Goal: Contribute content: Add original content to the website for others to see

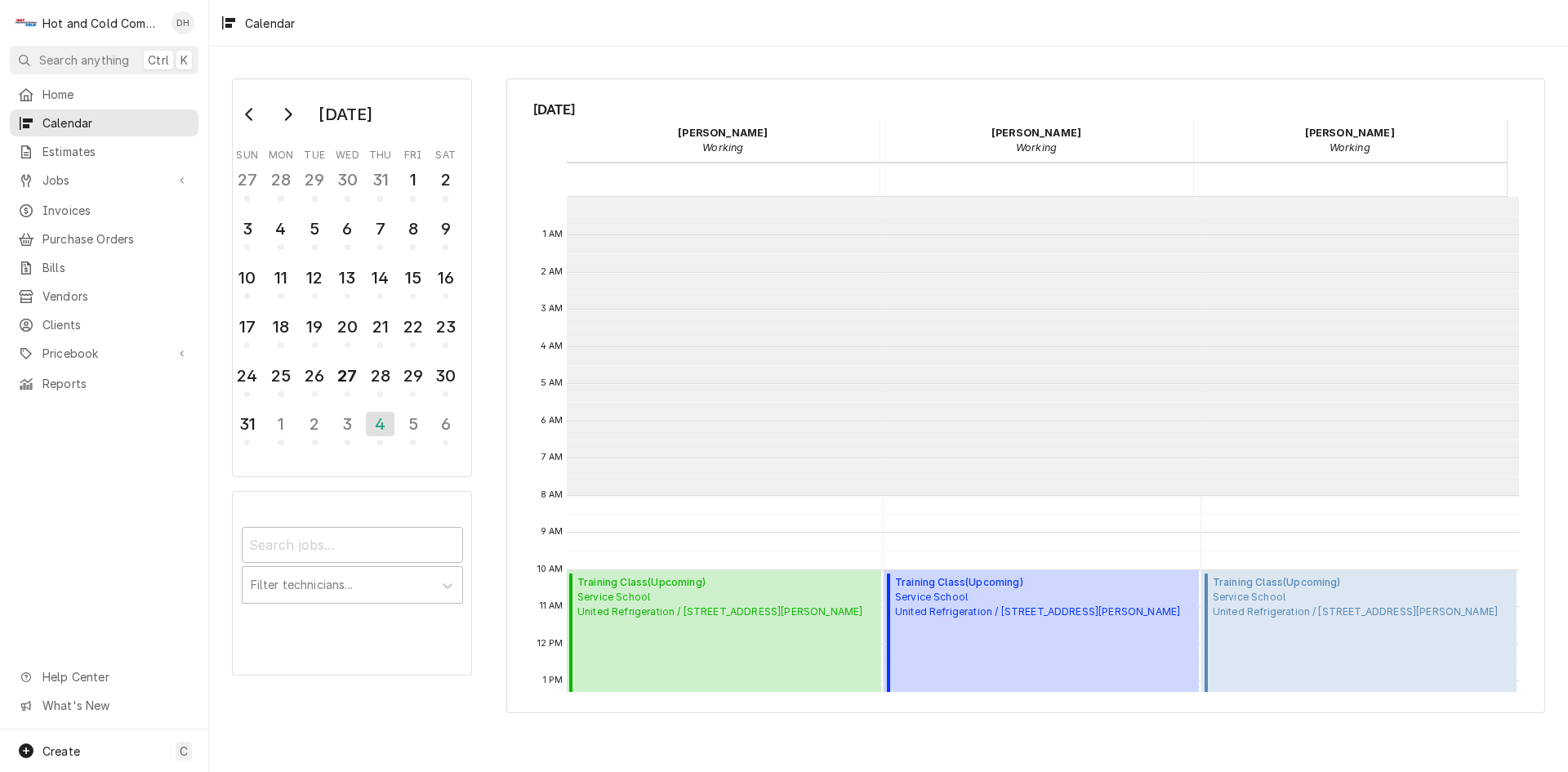
scroll to position [298, 0]
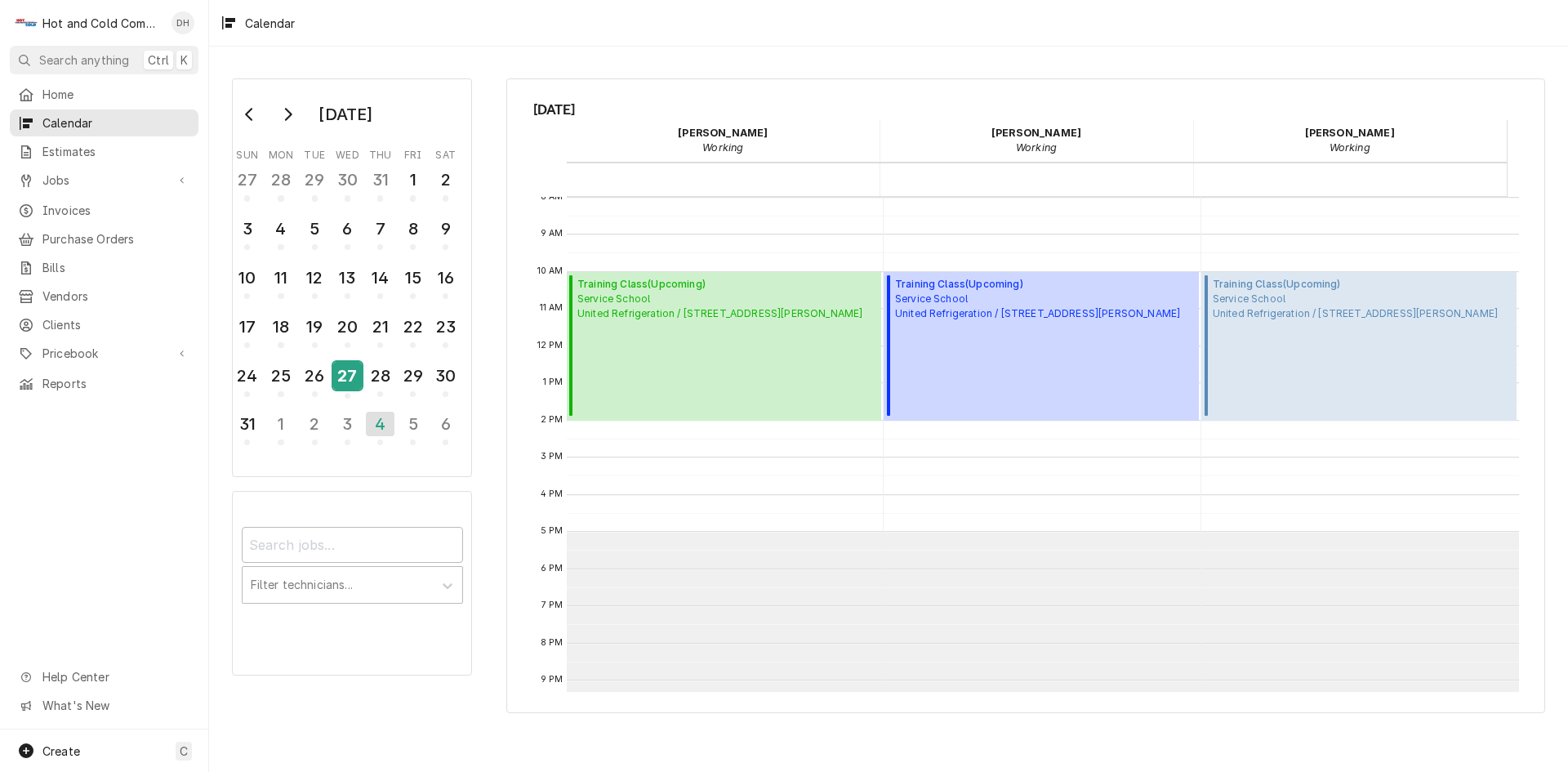
click at [340, 383] on div "27" at bounding box center [347, 375] width 28 height 28
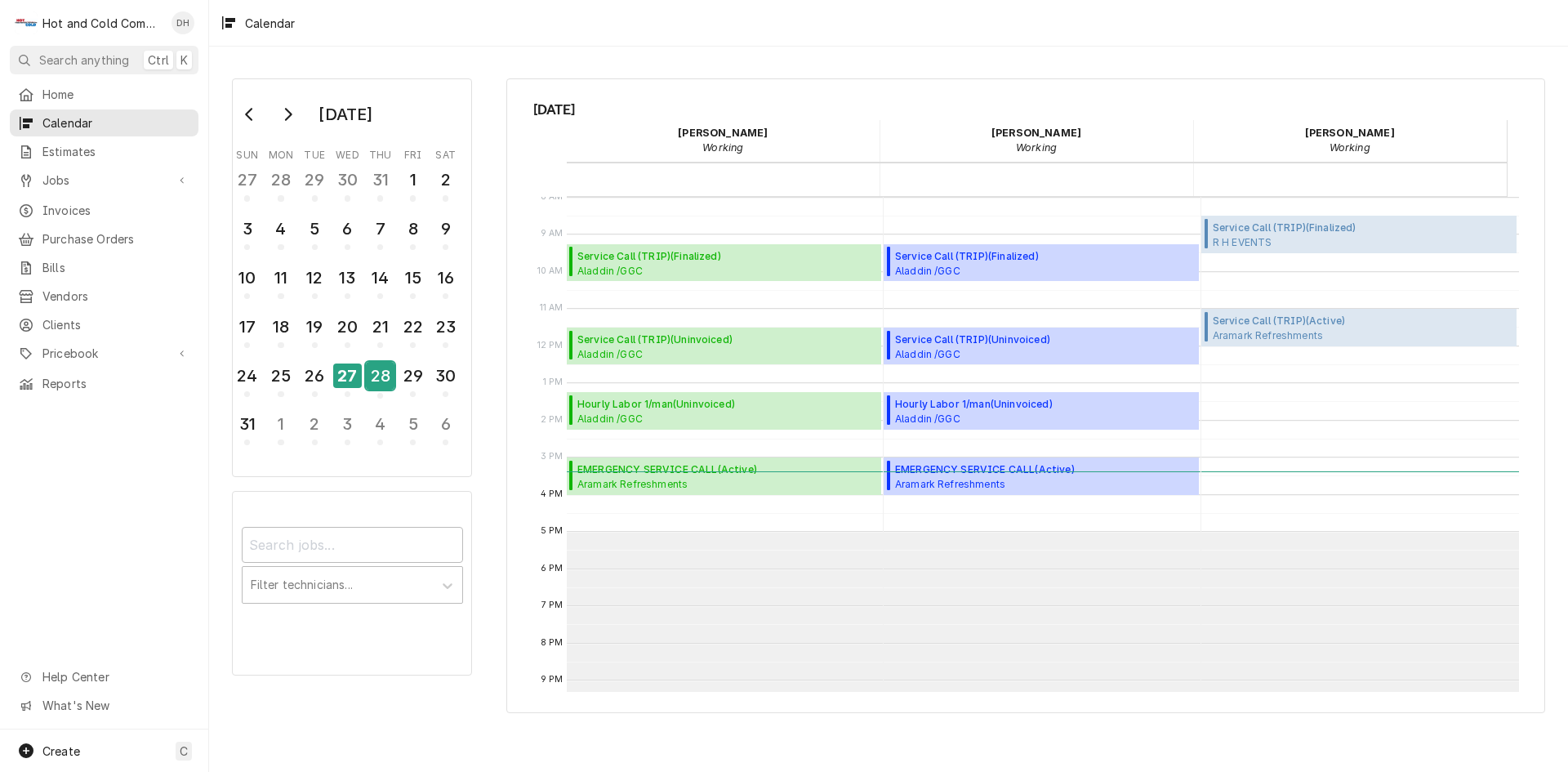
click at [391, 389] on div "28" at bounding box center [379, 375] width 28 height 28
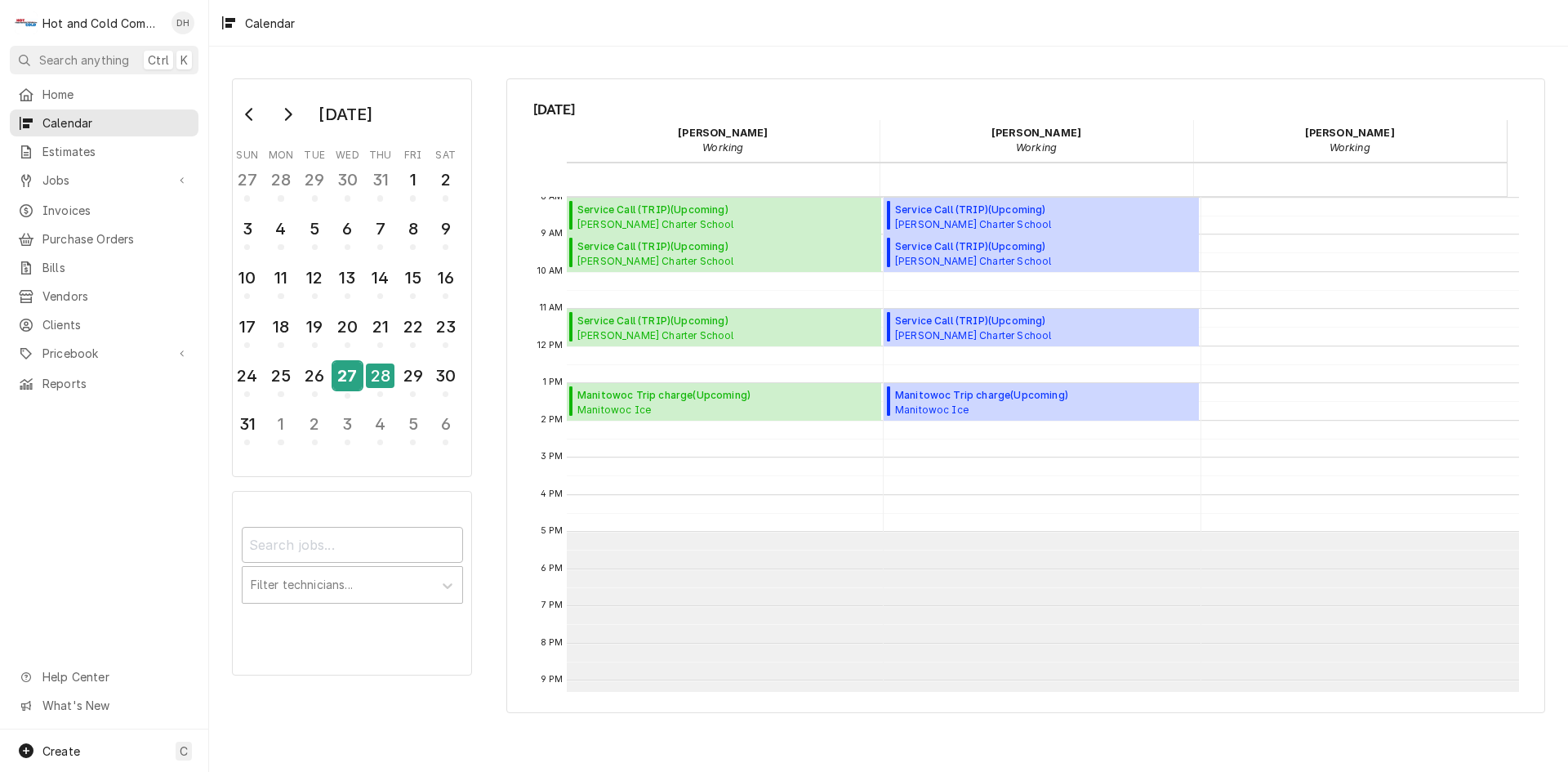
click at [354, 374] on div "27" at bounding box center [347, 375] width 28 height 28
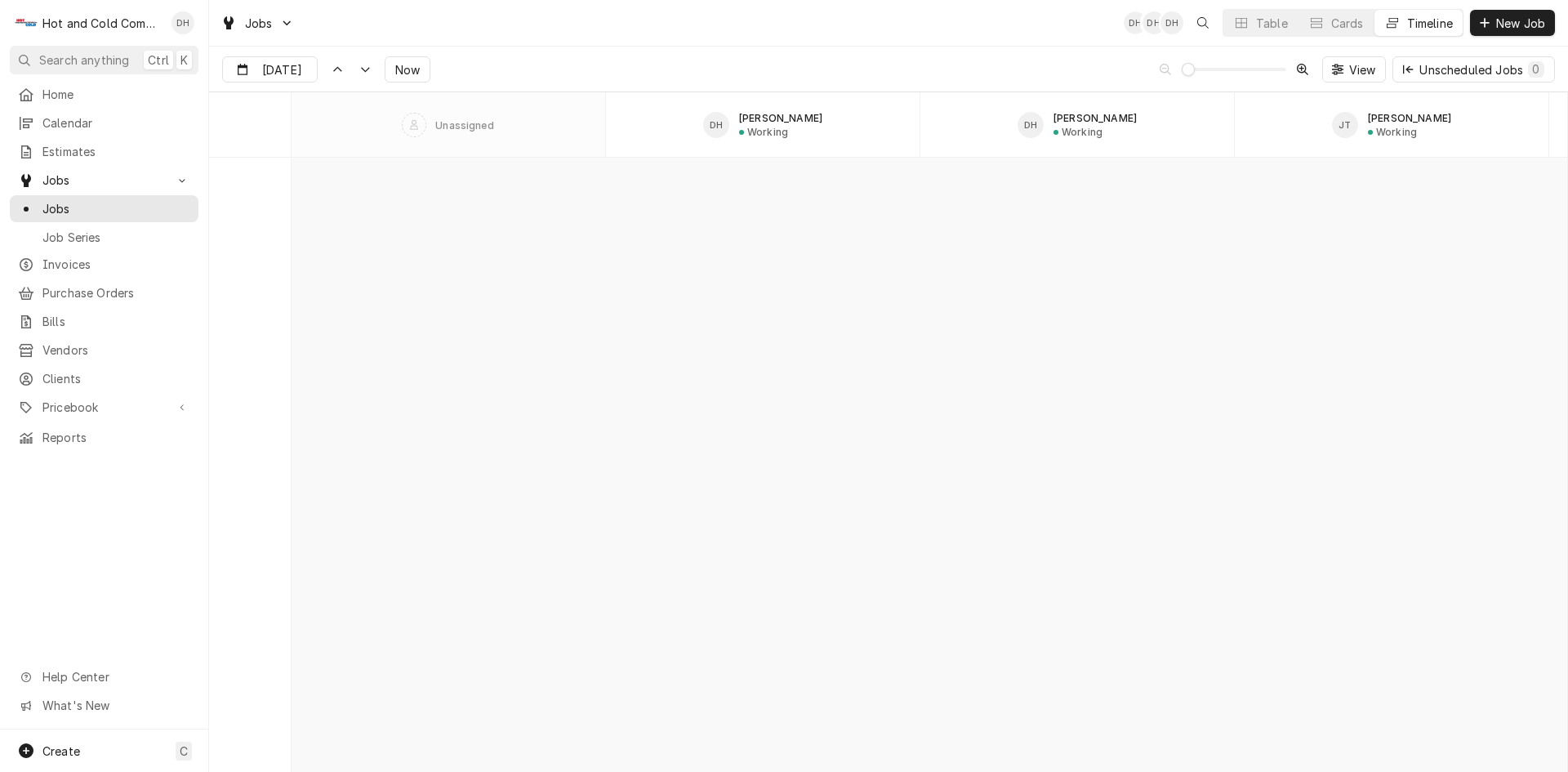
scroll to position [12797, 0]
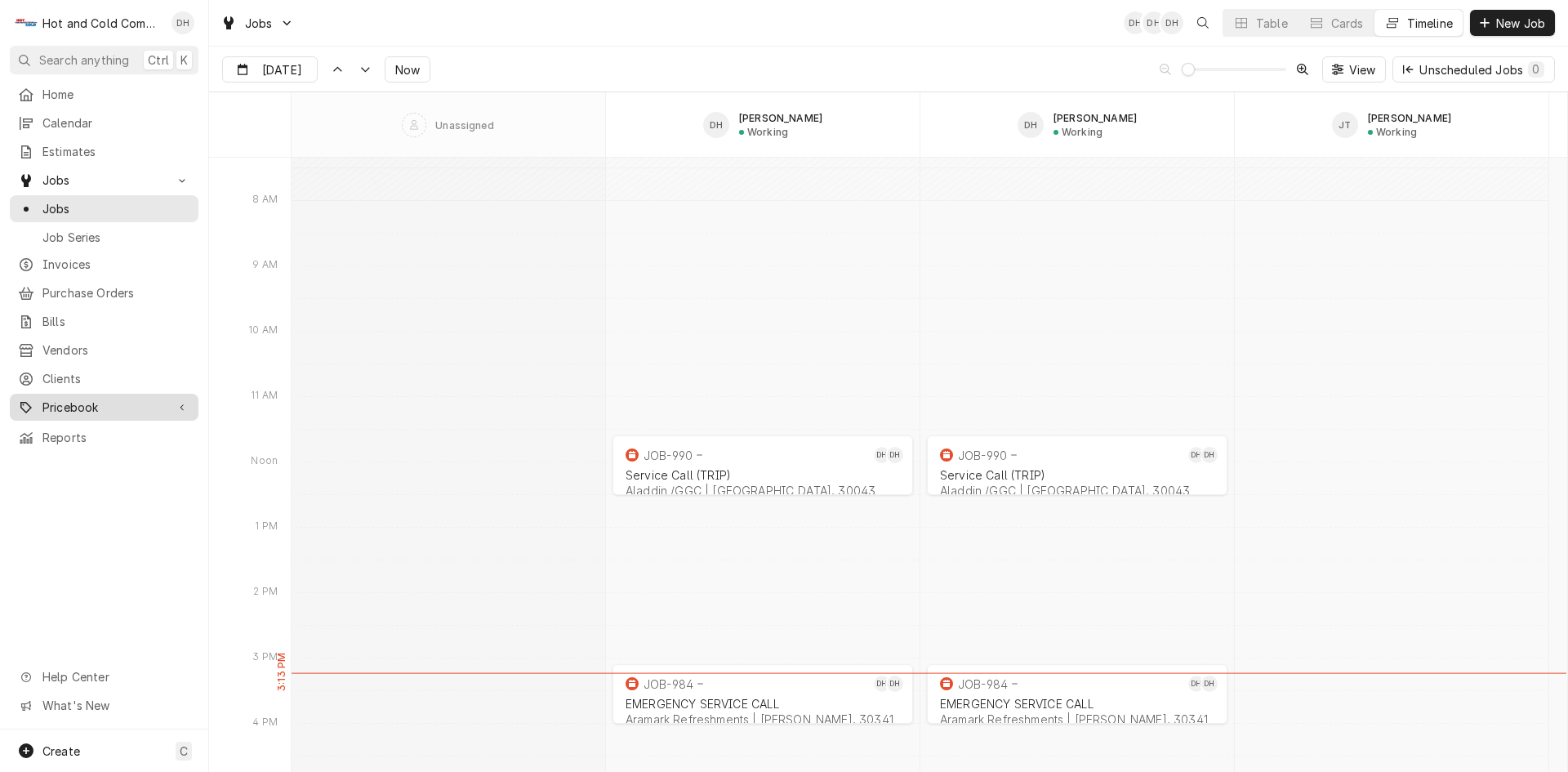
click at [53, 399] on span "Pricebook" at bounding box center [104, 407] width 123 height 18
click at [84, 456] on span "Parts & Materials" at bounding box center [117, 465] width 148 height 18
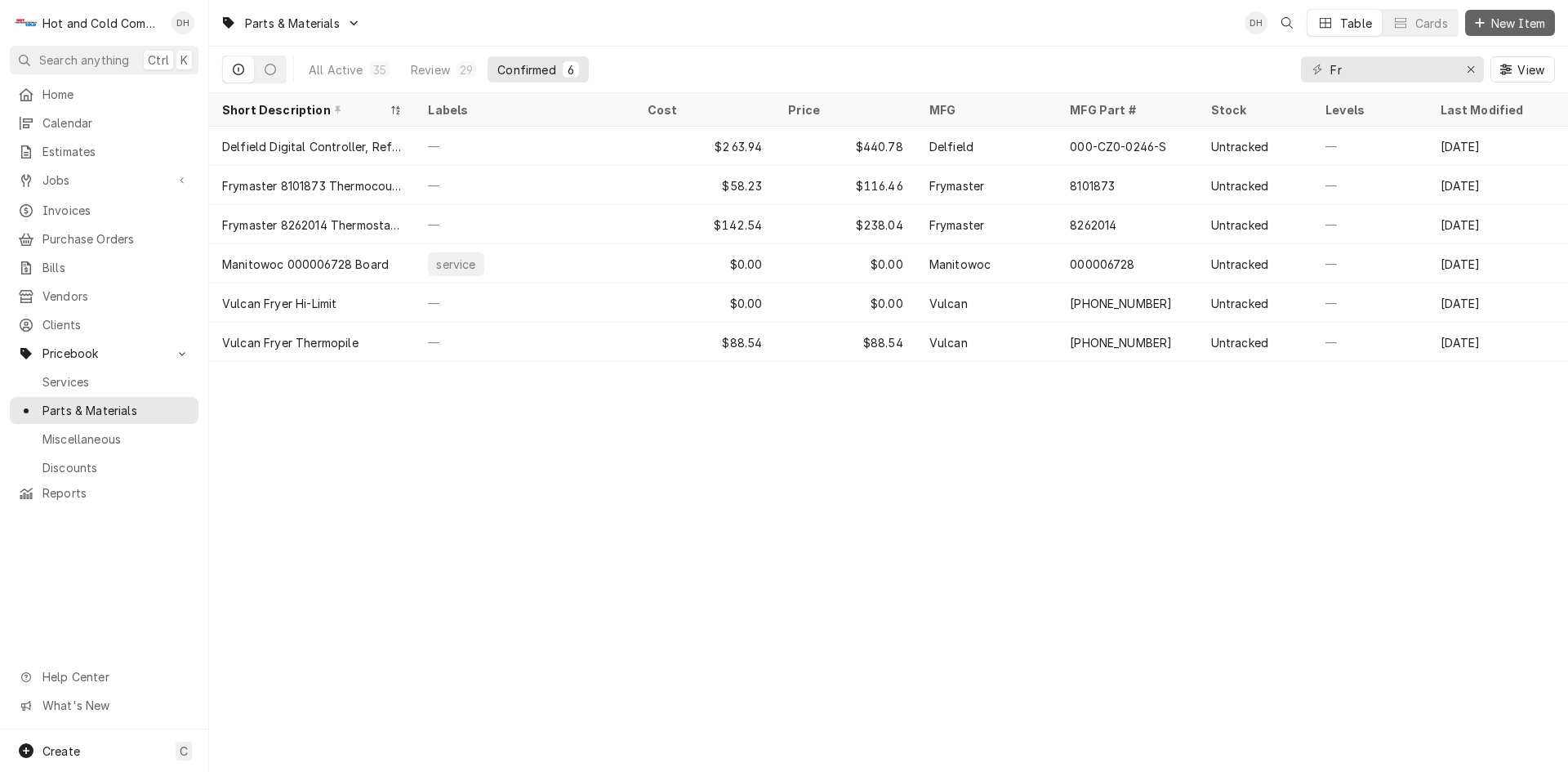
click at [1515, 21] on span "New Item" at bounding box center [1518, 23] width 60 height 18
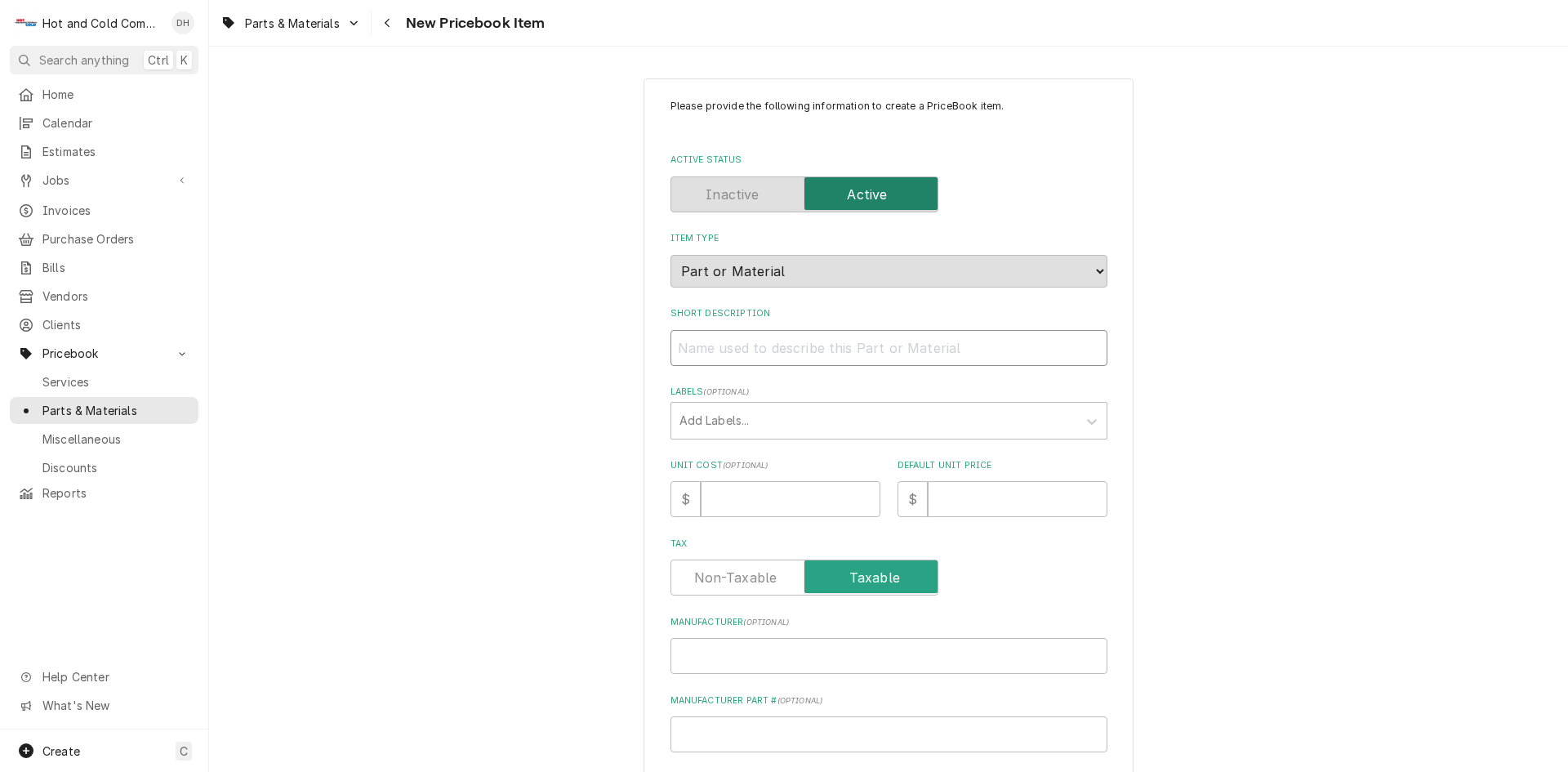
click at [749, 356] on input "Short Description" at bounding box center [889, 347] width 436 height 36
type textarea "x"
type input "R"
type textarea "x"
type input "R-"
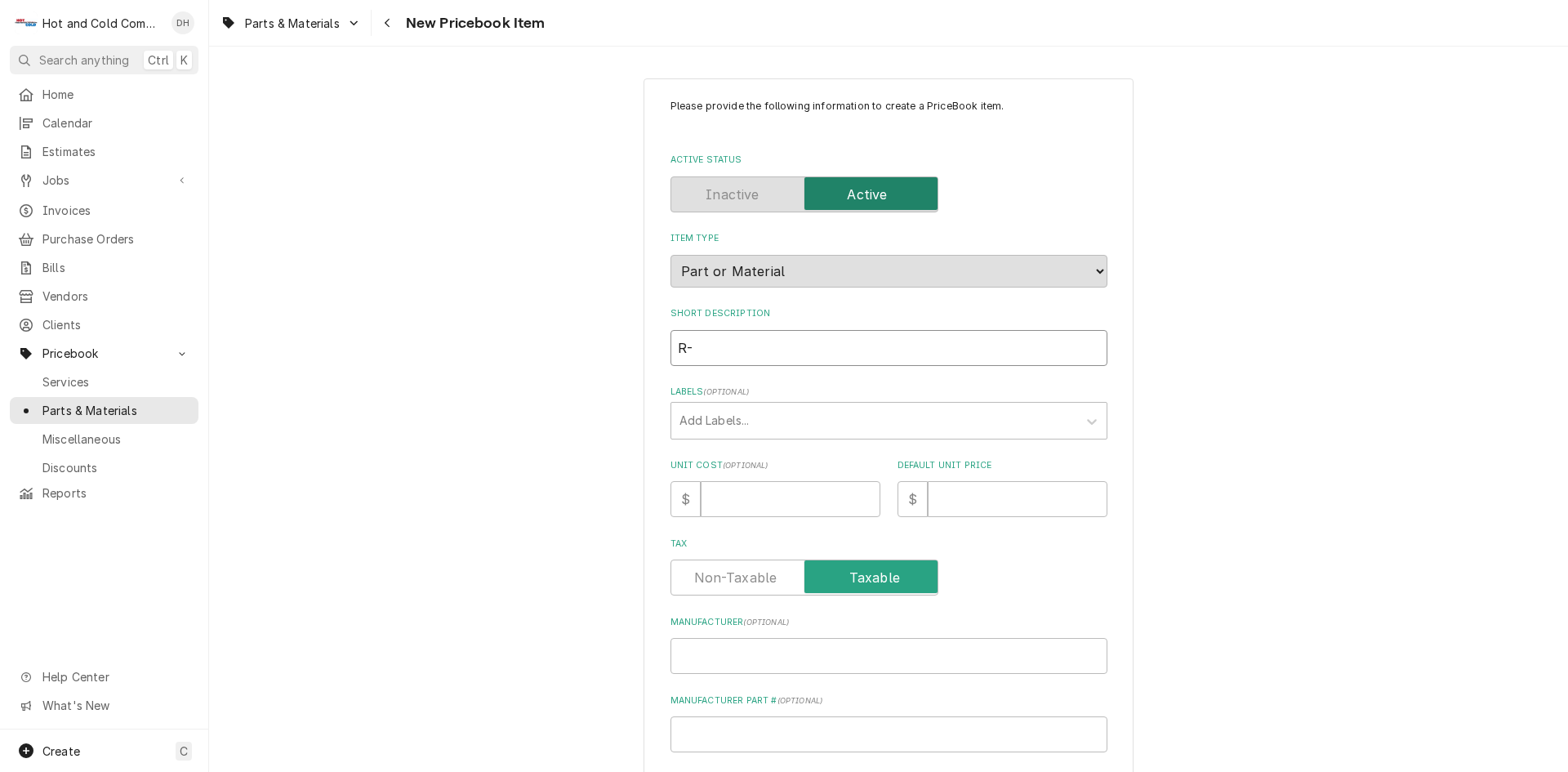
type textarea "x"
type input "R-4"
type textarea "x"
type input "R-44"
type textarea "x"
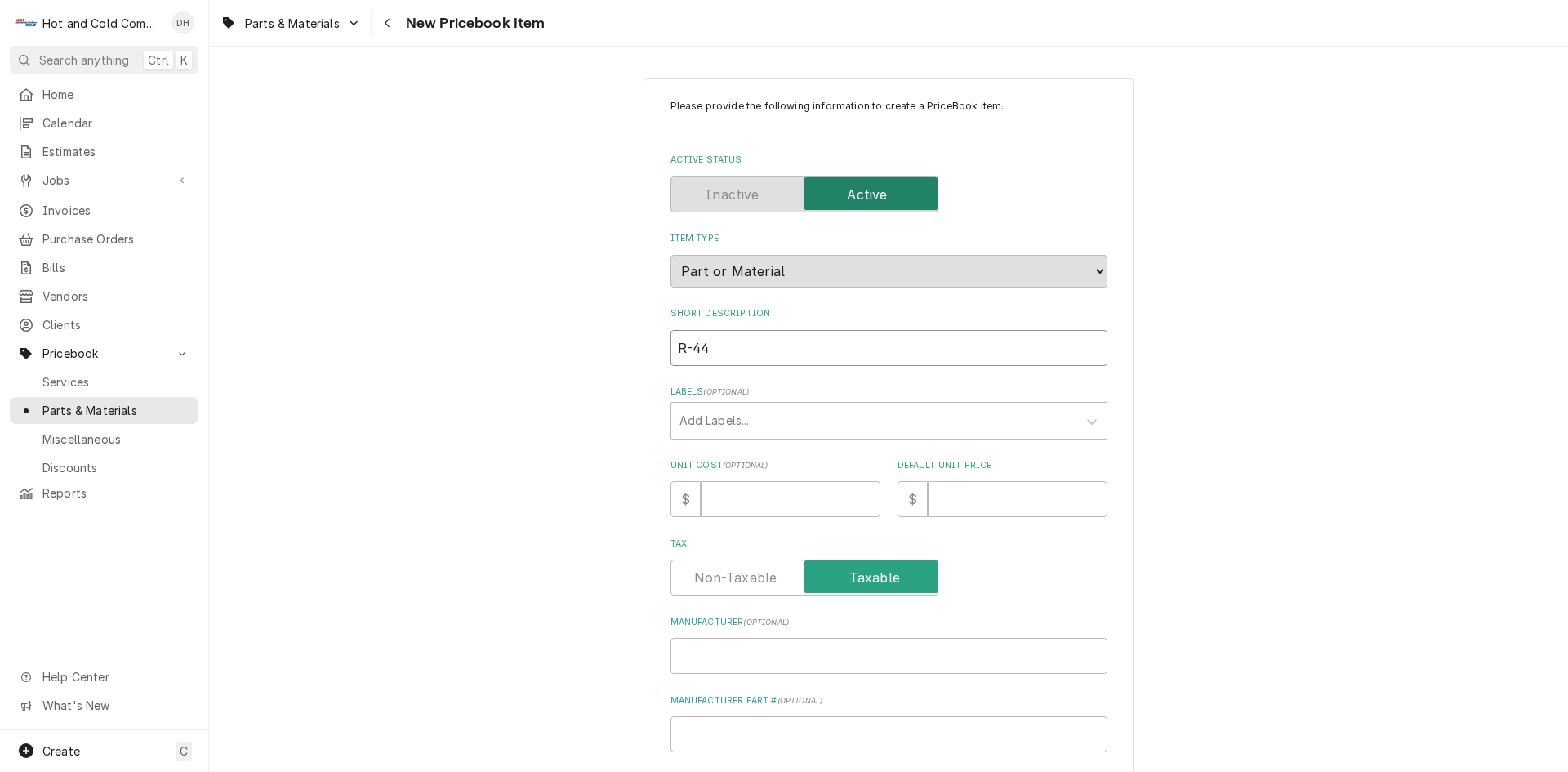
type input "R-448"
type textarea "x"
type input "R-448A"
click at [973, 514] on input "Default Unit Price" at bounding box center [1017, 499] width 180 height 36
type textarea "x"
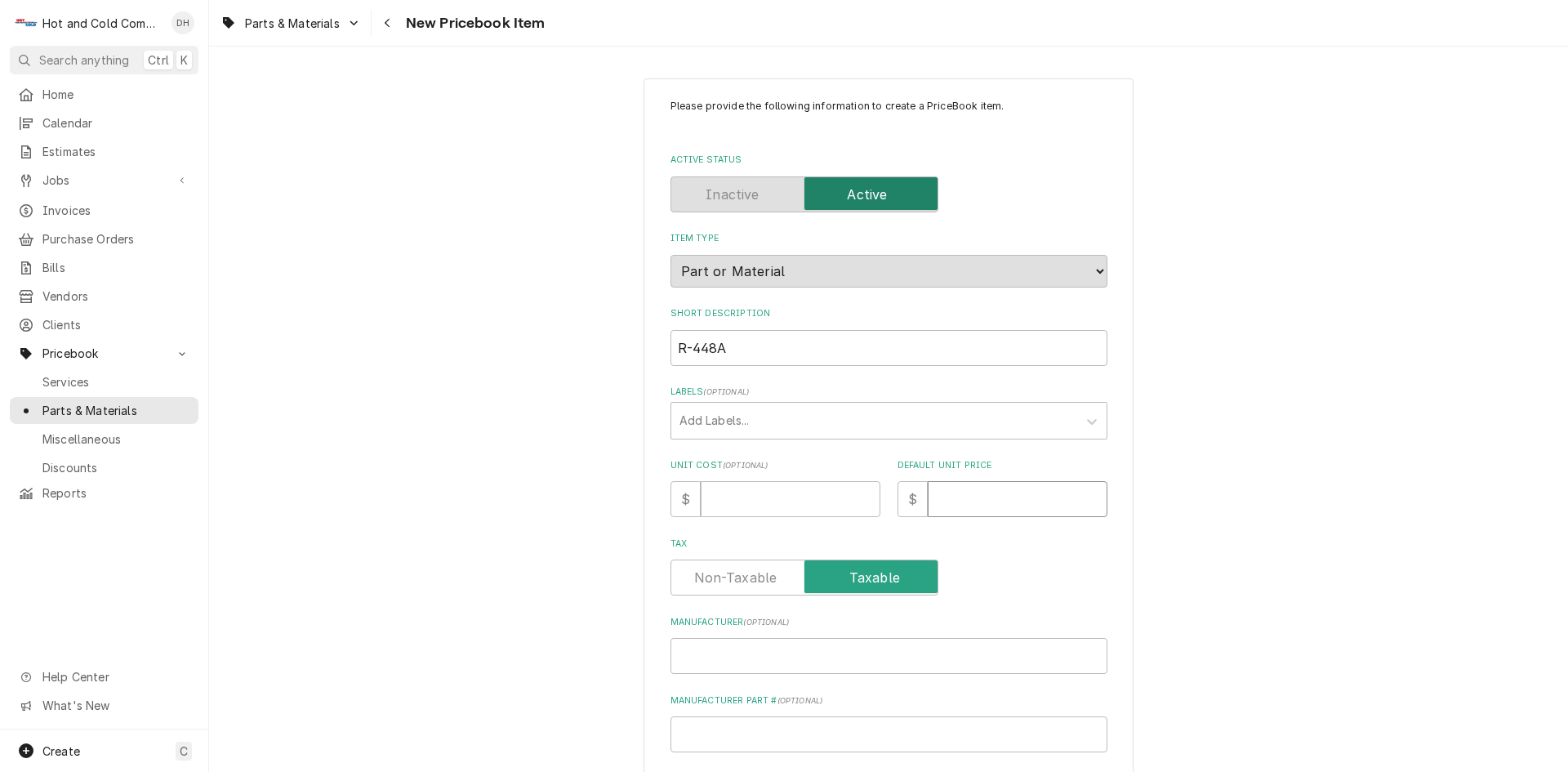
type input "9"
type textarea "x"
type input "98"
type textarea "x"
type input "98.9"
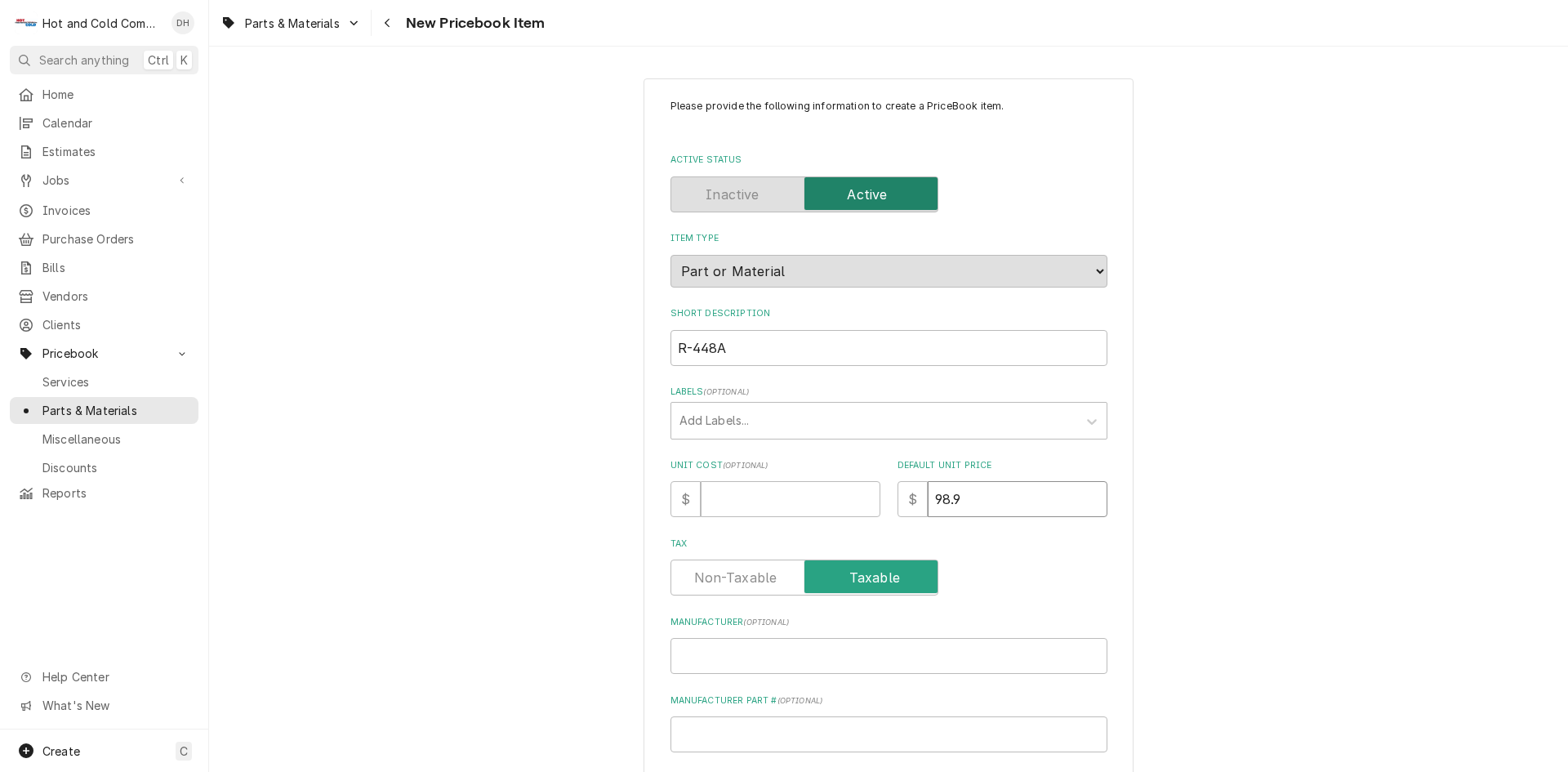
type textarea "x"
type input "98.90"
click at [729, 504] on input "Unit Cost ( optional )" at bounding box center [790, 499] width 180 height 36
type textarea "x"
type input "1"
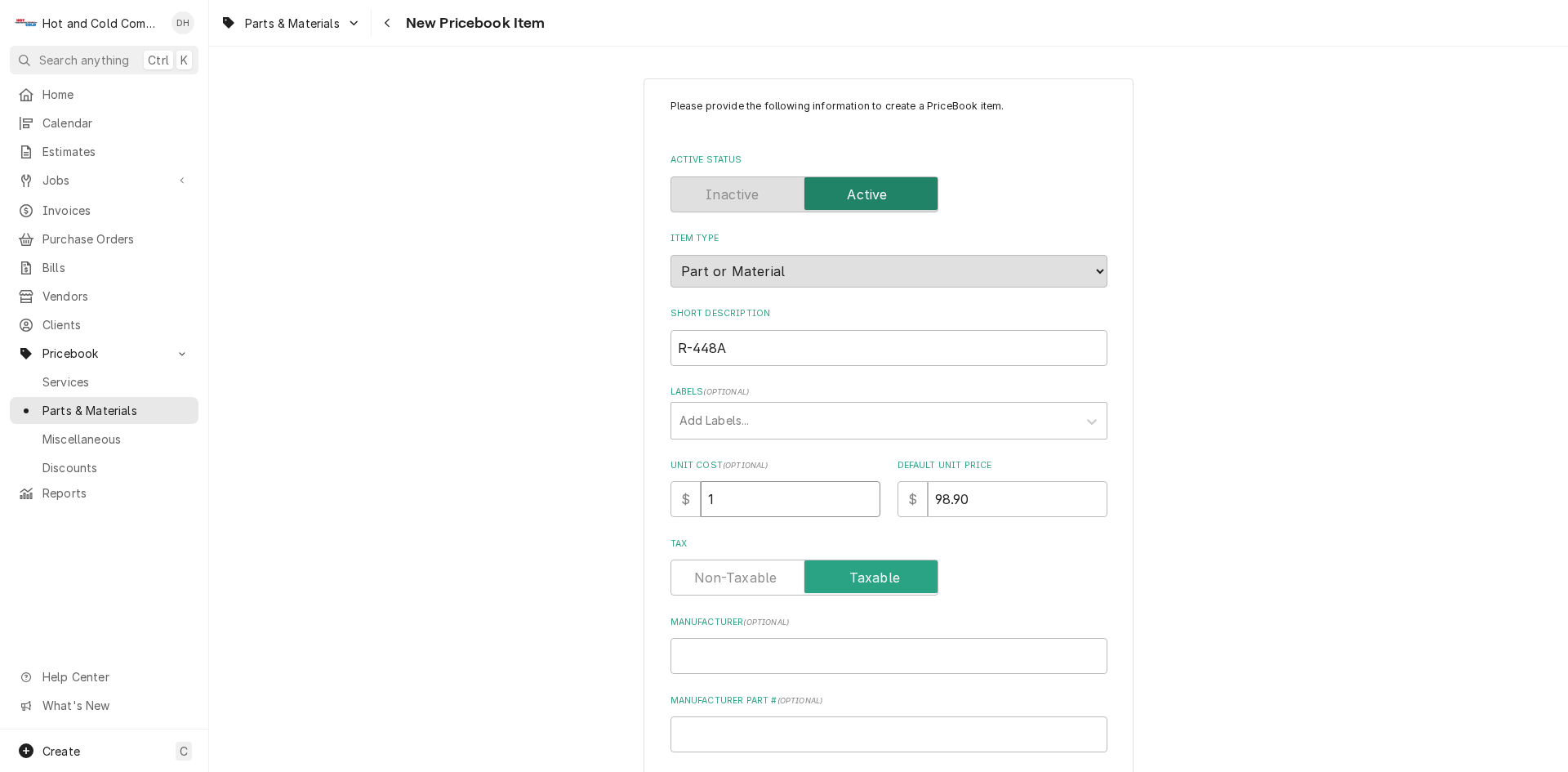
type textarea "x"
type input "17"
type textarea "x"
type input "17.1"
type textarea "x"
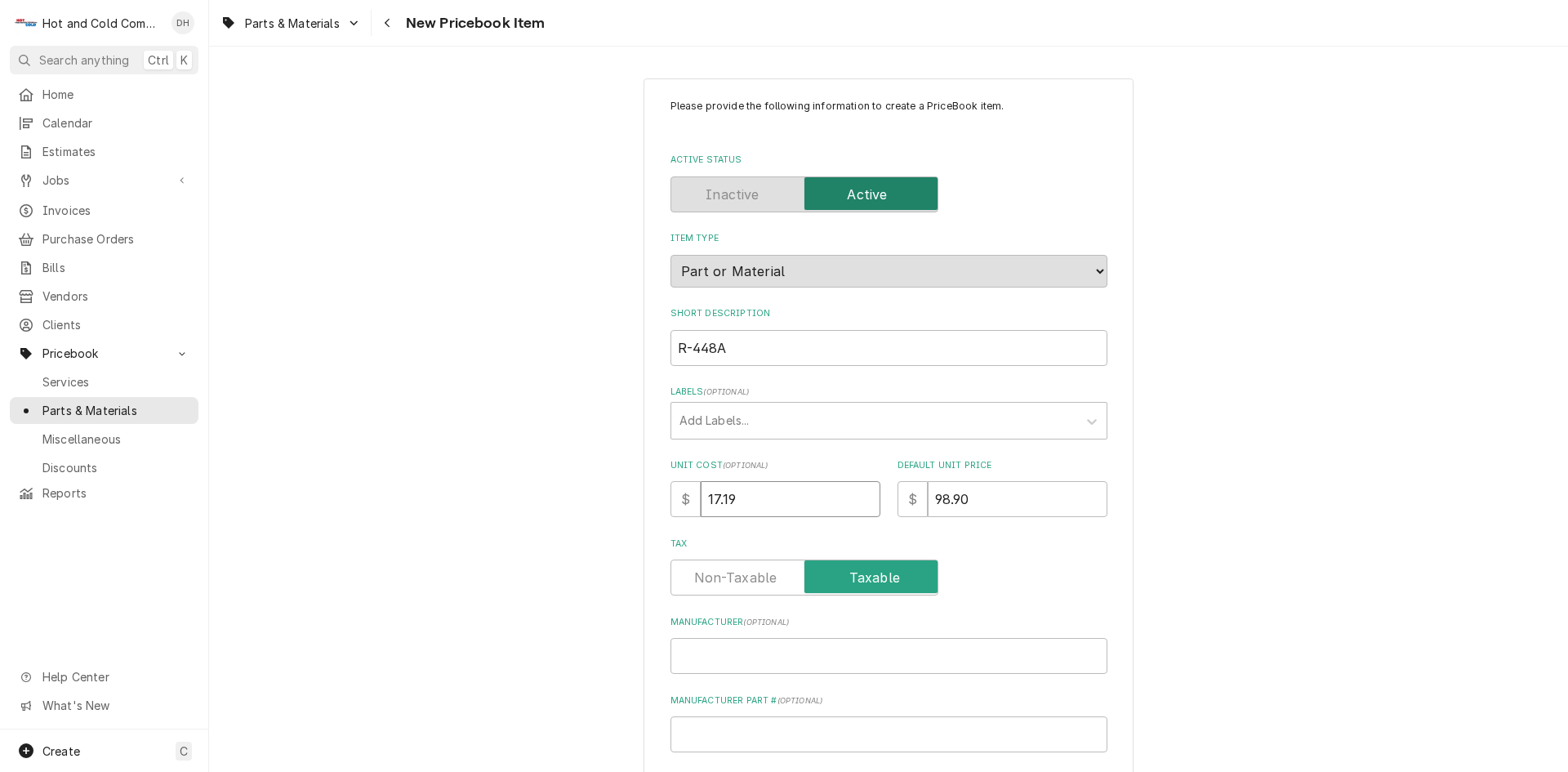
type input "17.19"
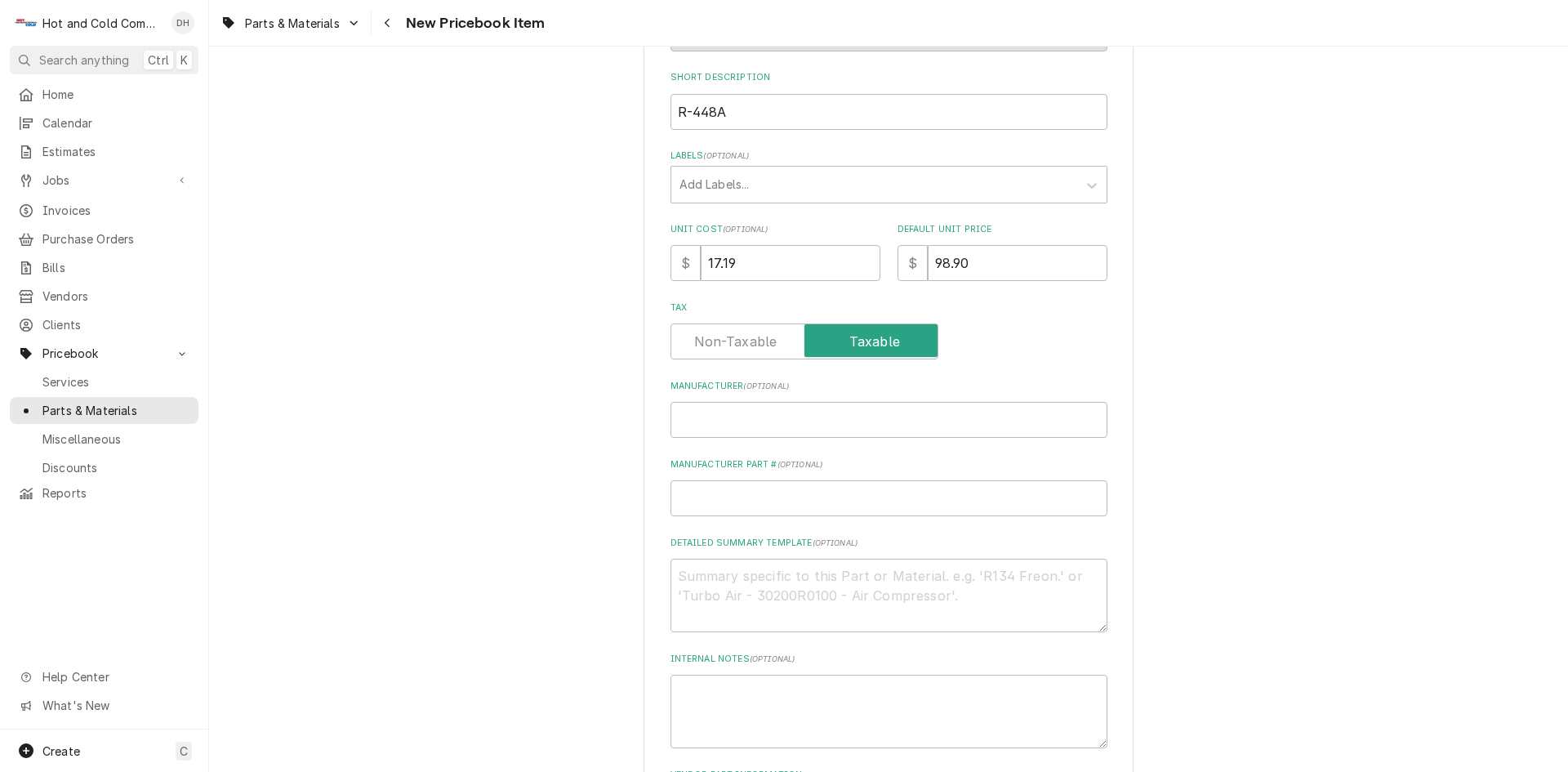
scroll to position [272, 0]
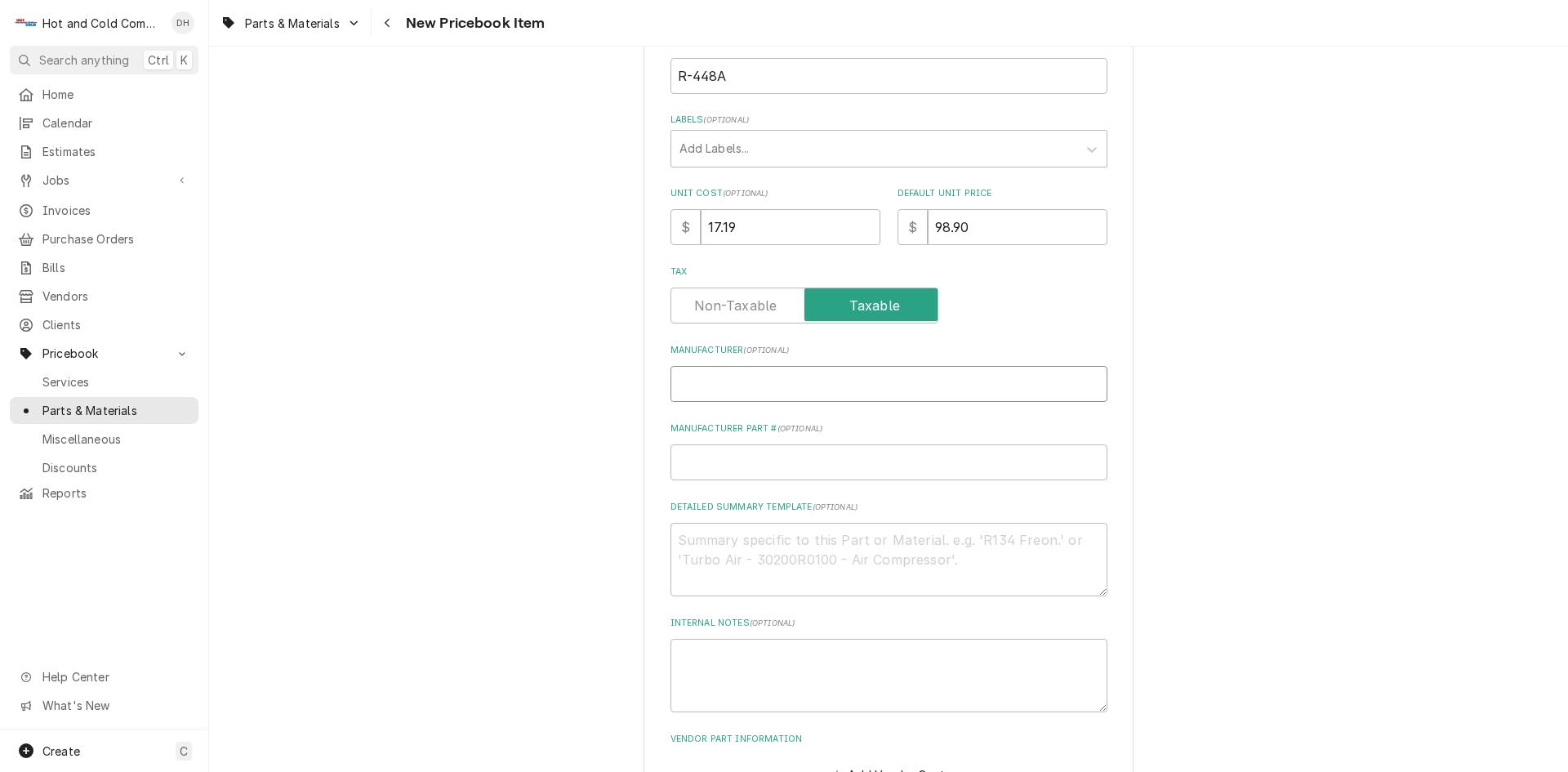
click at [768, 400] on input "Manufacturer ( optional )" at bounding box center [889, 383] width 436 height 36
type textarea "x"
type input "U"
type textarea "x"
type input "UR"
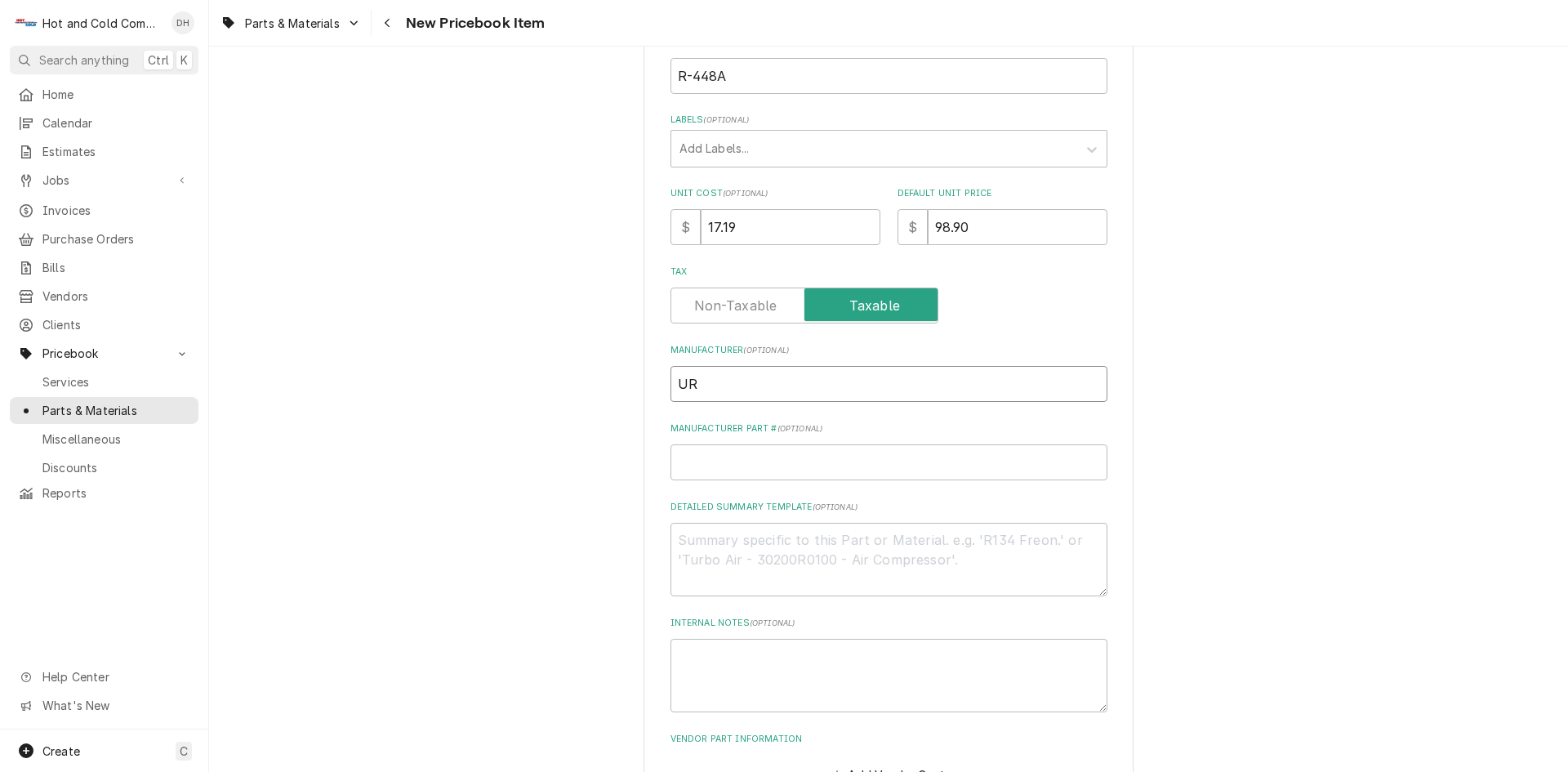
type textarea "x"
type input "URI"
click at [773, 463] on input "Manufacturer Part # ( optional )" at bounding box center [889, 462] width 436 height 36
click at [730, 457] on input "Manufacturer Part # ( optional )" at bounding box center [889, 462] width 436 height 36
paste input "25R448A"
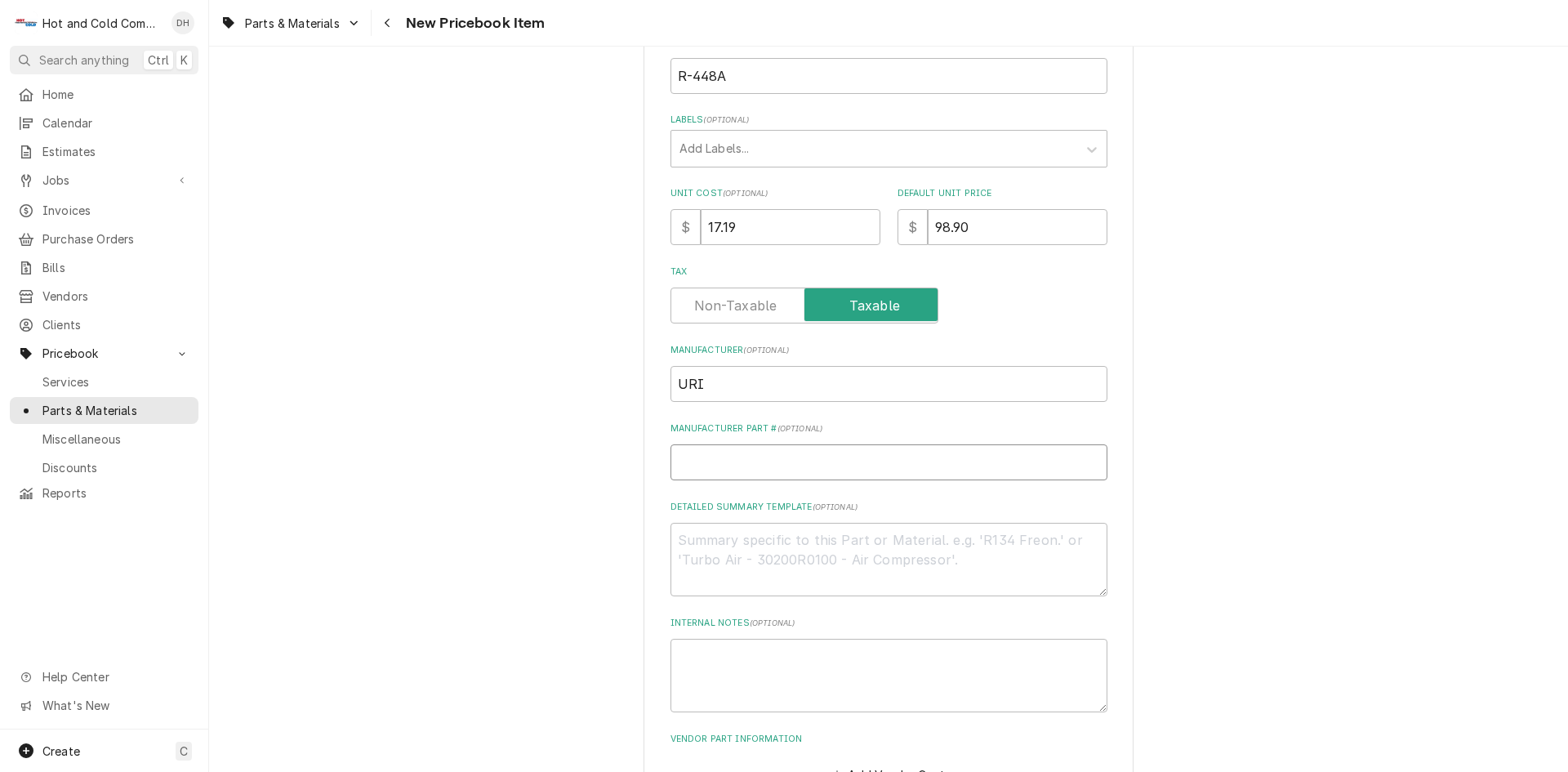
type textarea "x"
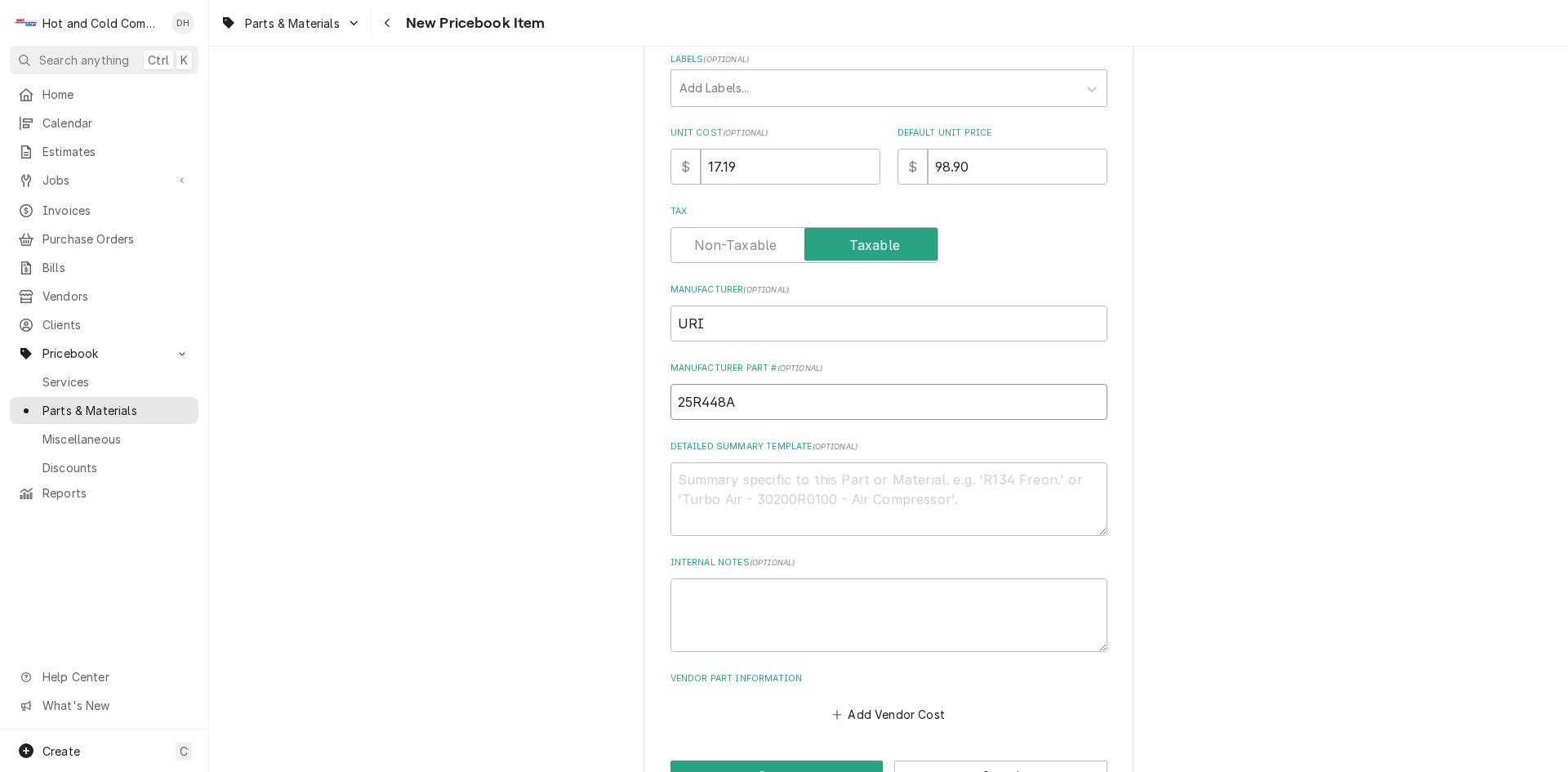
scroll to position [386, 0]
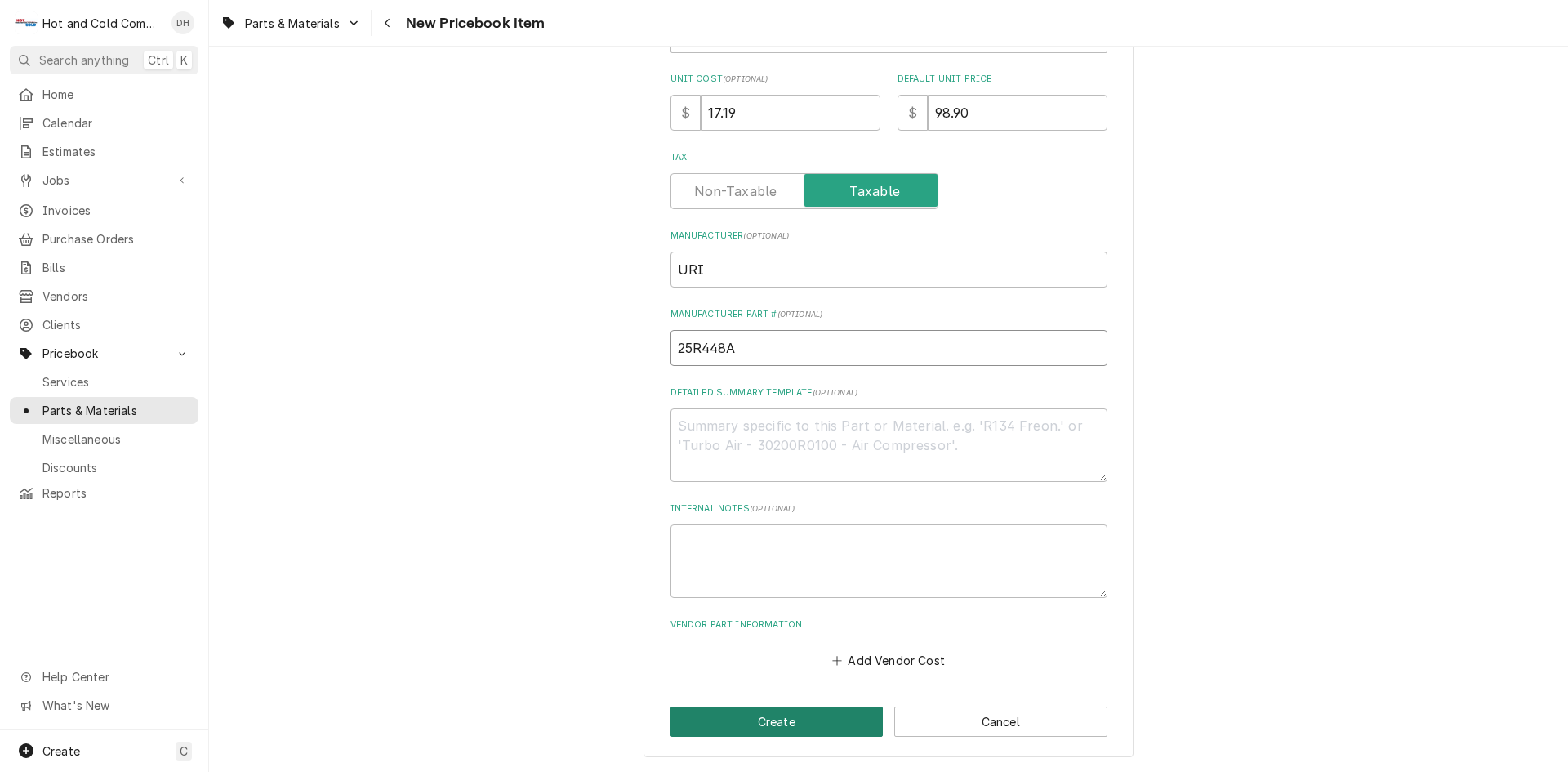
type input "25R448A"
click at [776, 717] on button "Create" at bounding box center [777, 721] width 213 height 30
type textarea "x"
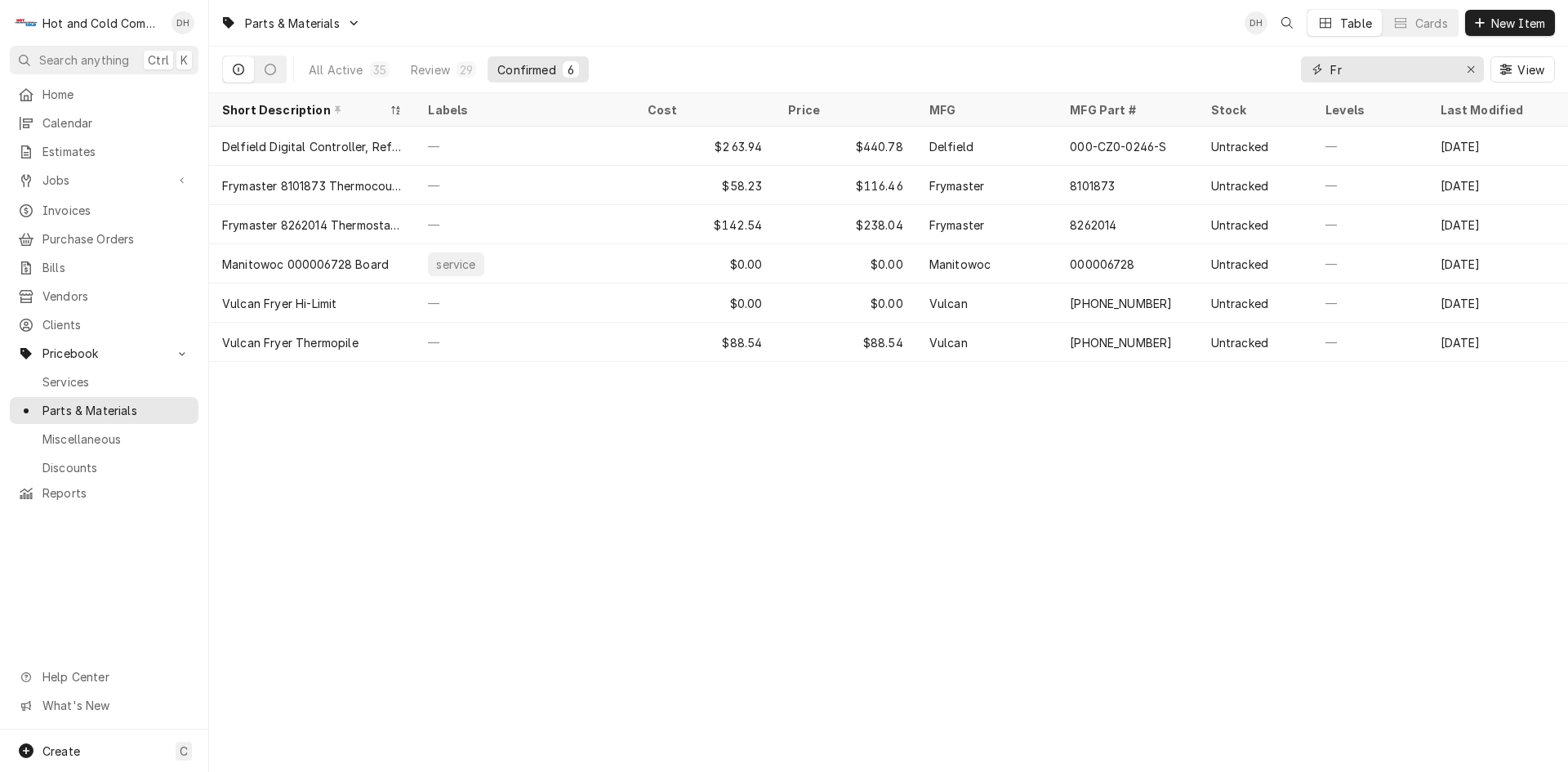
click at [1384, 64] on input "Fr" at bounding box center [1392, 69] width 122 height 26
type input "F"
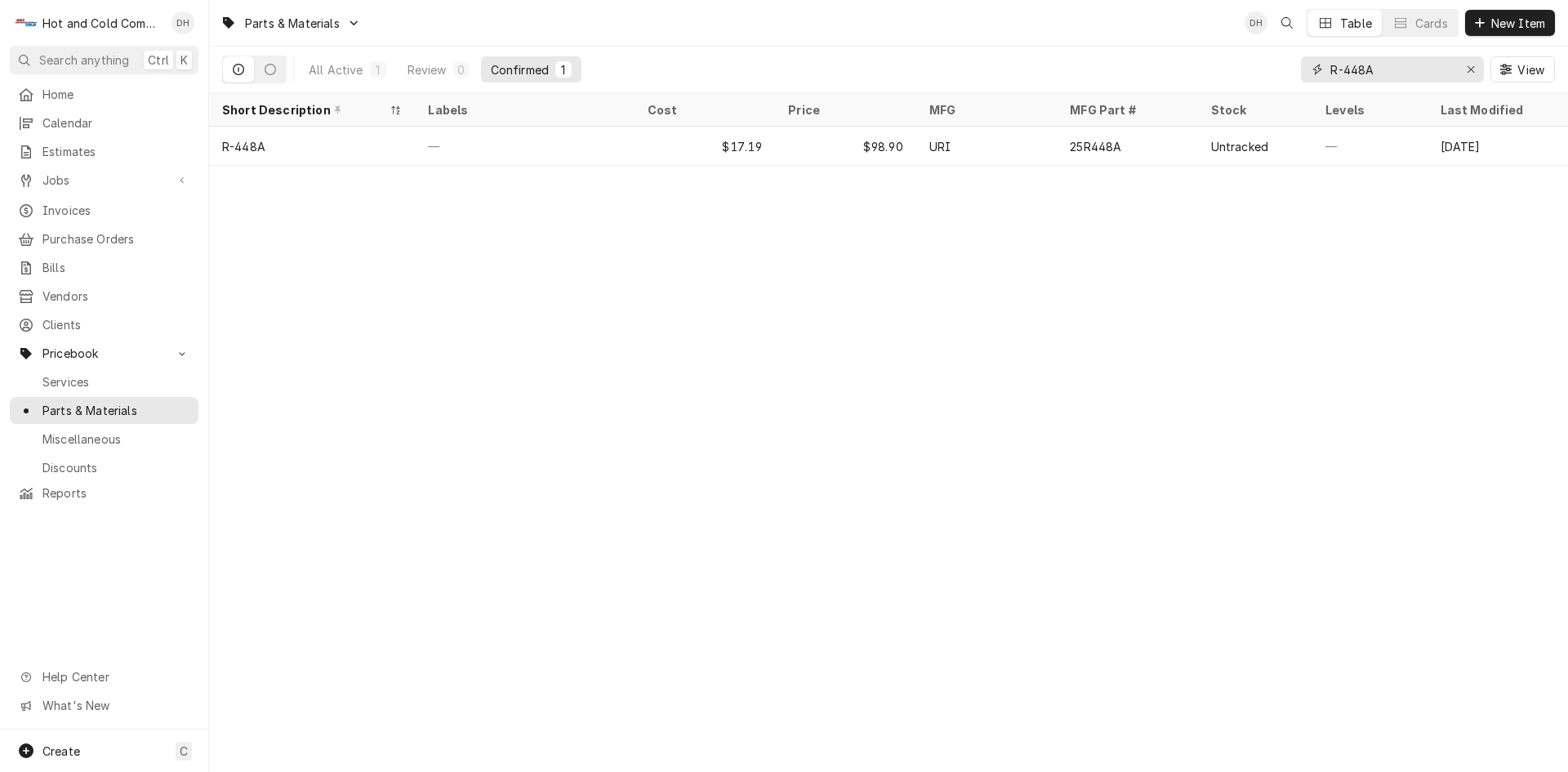
type input "R-448A"
